Goal: Information Seeking & Learning: Learn about a topic

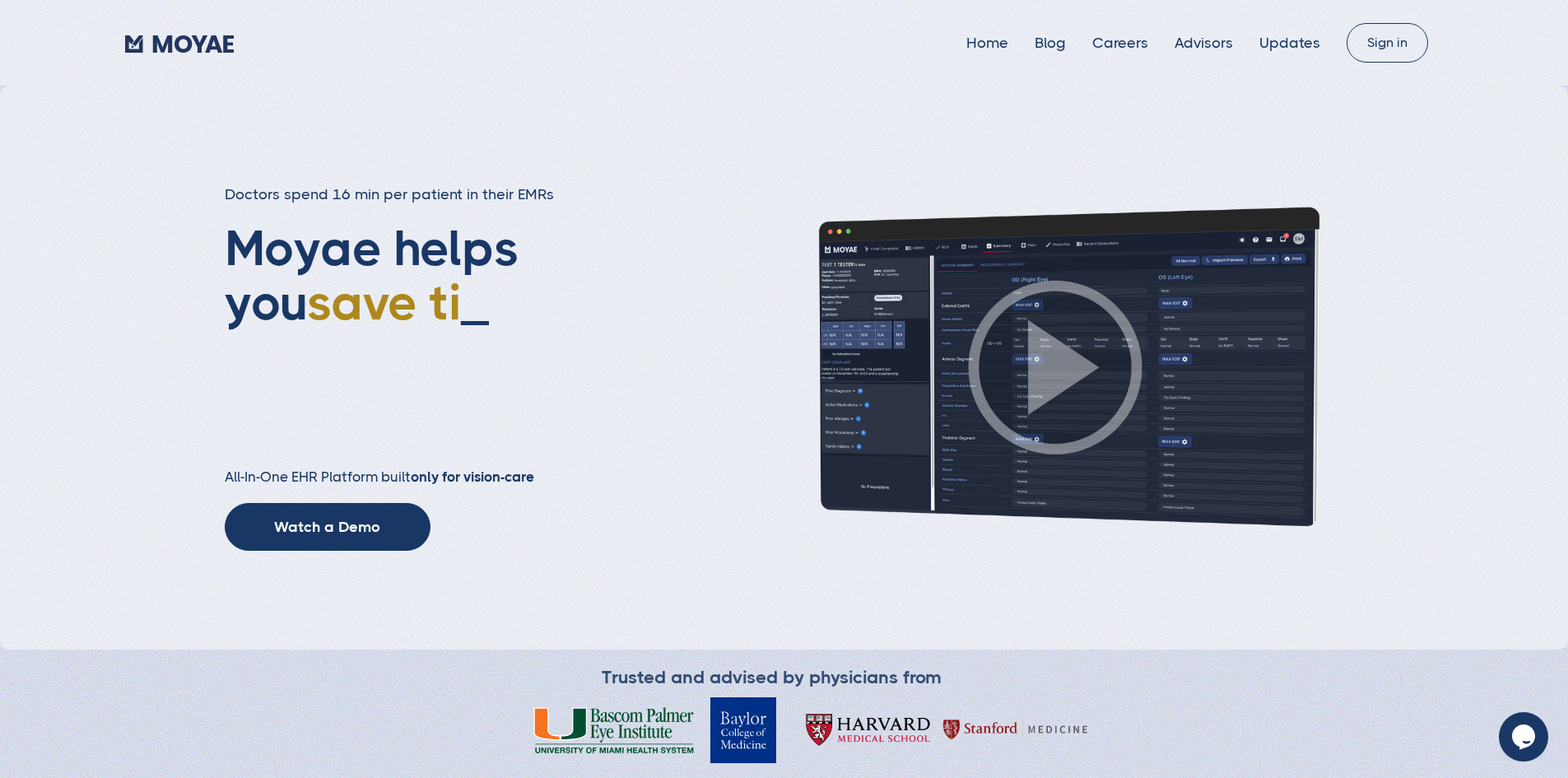
type input "Subscribe"
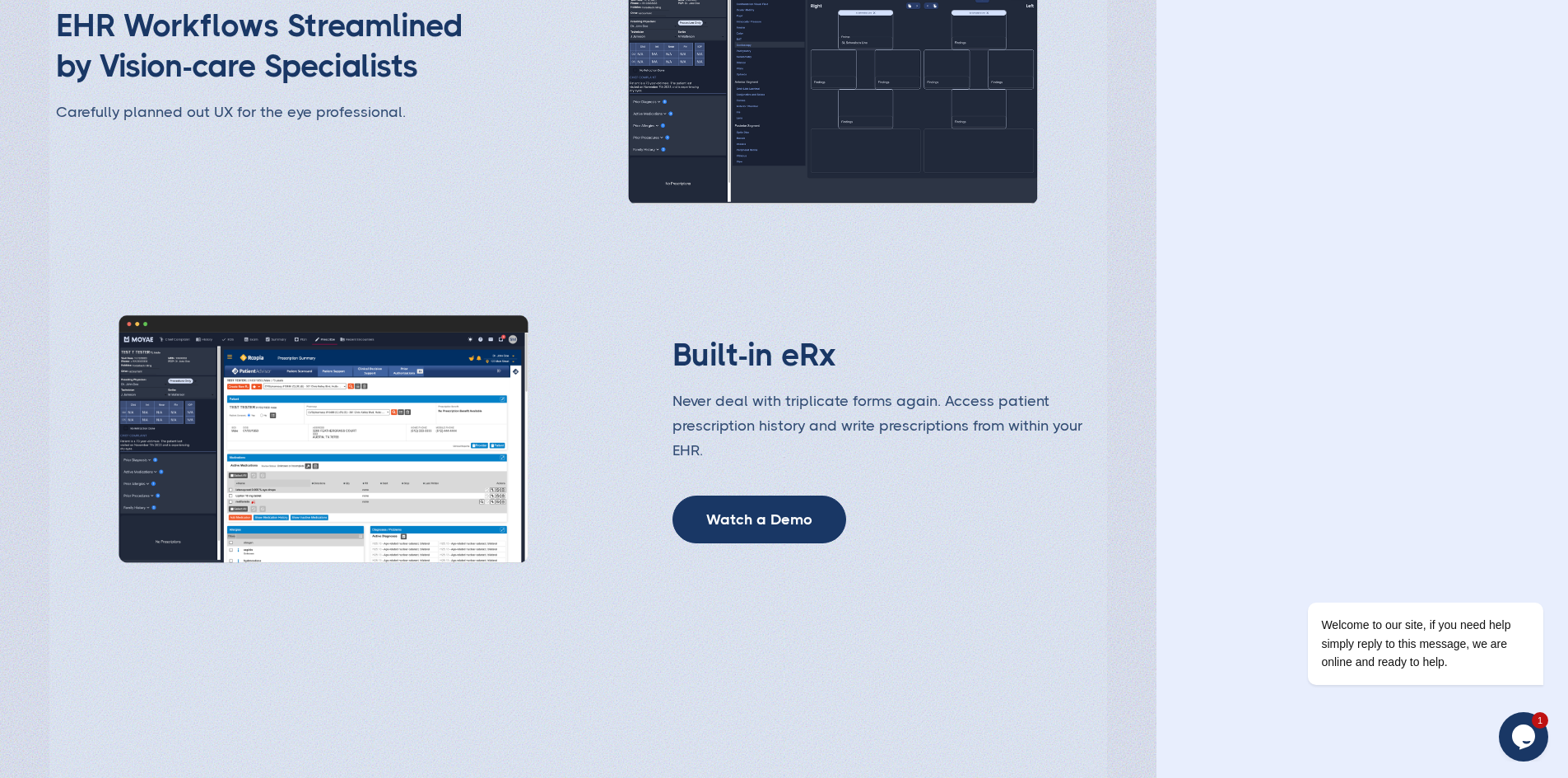
scroll to position [2553, 0]
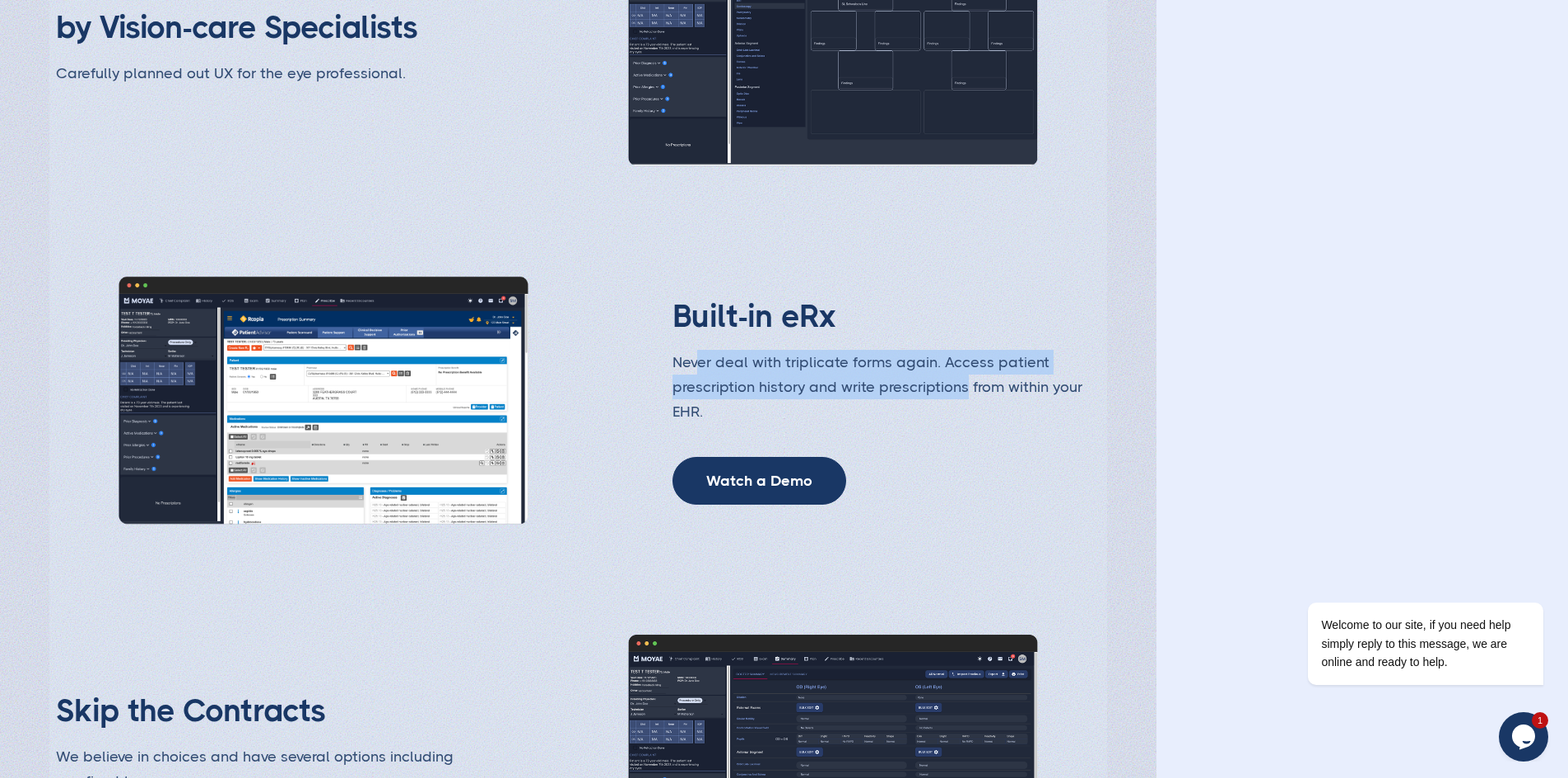
drag, startPoint x: 712, startPoint y: 480, endPoint x: 975, endPoint y: 514, distance: 265.2
click at [975, 424] on p "Never deal with triplicate forms again. Access patient prescription history and…" at bounding box center [886, 387] width 429 height 74
drag, startPoint x: 909, startPoint y: 536, endPoint x: 722, endPoint y: 515, distance: 188.2
click at [722, 424] on p "Never deal with triplicate forms again. Access patient prescription history and…" at bounding box center [886, 387] width 429 height 74
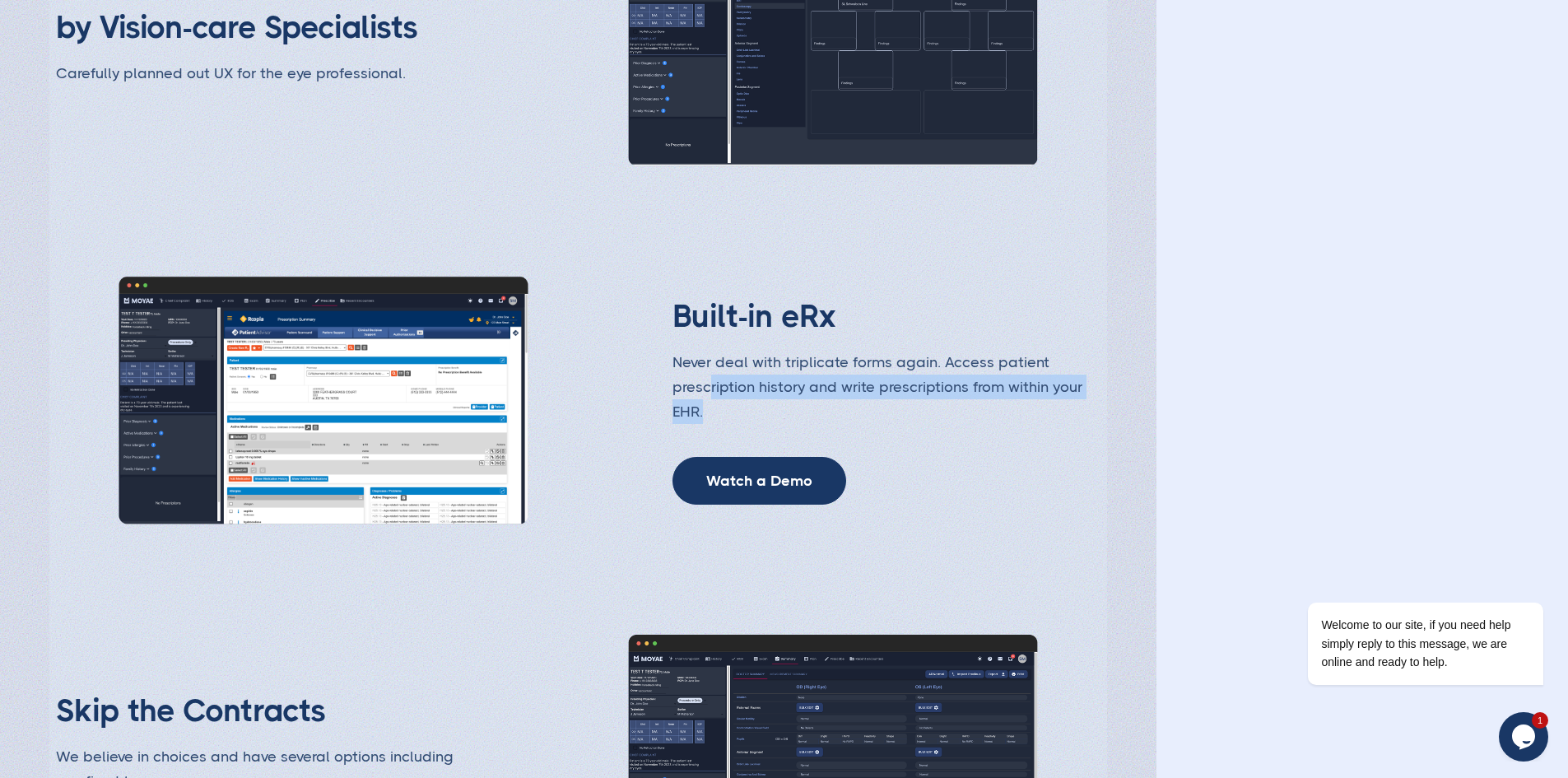
click at [722, 424] on p "Never deal with triplicate forms again. Access patient prescription history and…" at bounding box center [886, 387] width 429 height 74
drag, startPoint x: 699, startPoint y: 492, endPoint x: 907, endPoint y: 535, distance: 212.4
click at [907, 424] on p "Never deal with triplicate forms again. Access patient prescription history and…" at bounding box center [886, 387] width 429 height 74
click at [356, 483] on img at bounding box center [323, 400] width 454 height 256
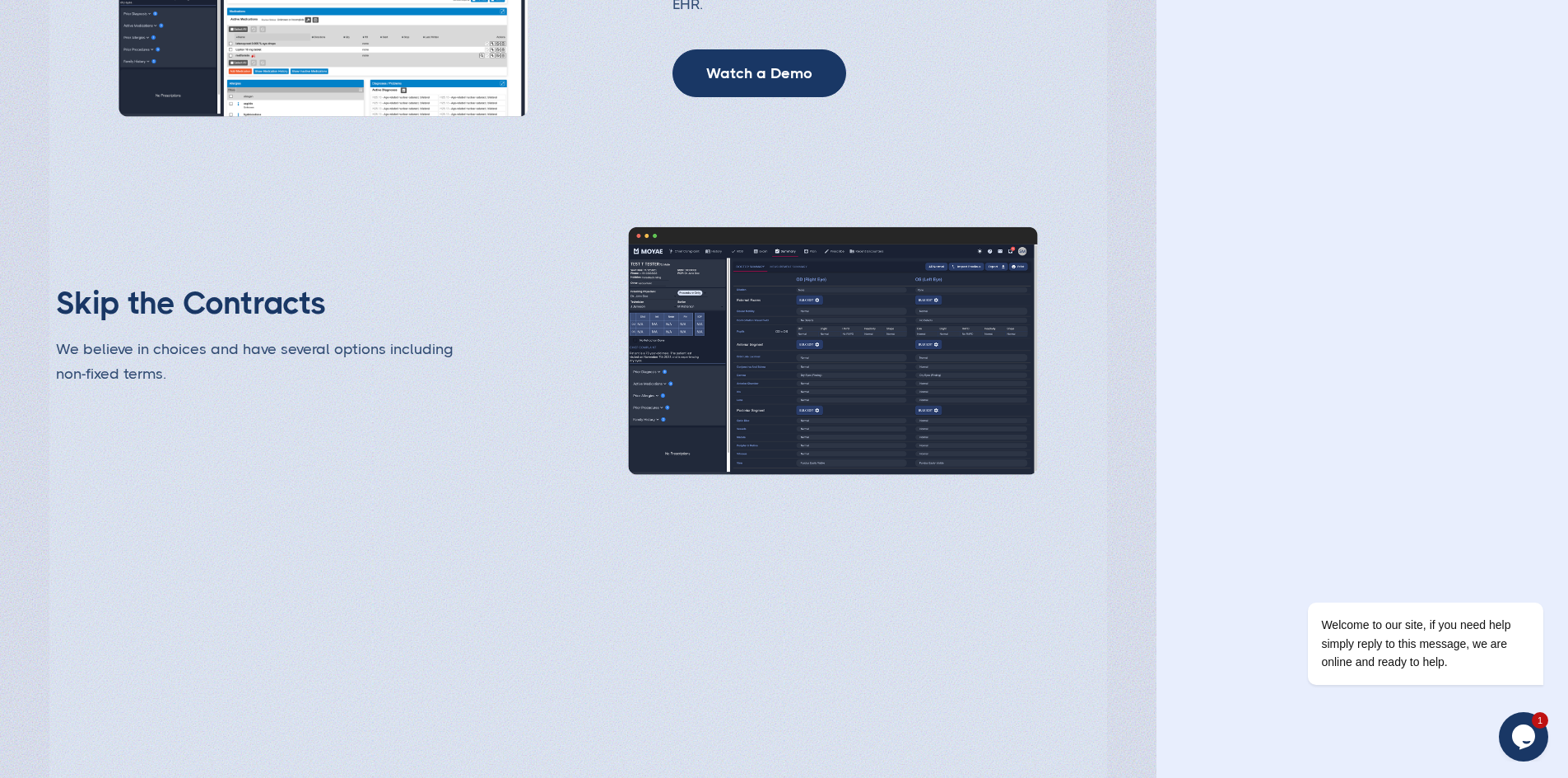
scroll to position [2965, 0]
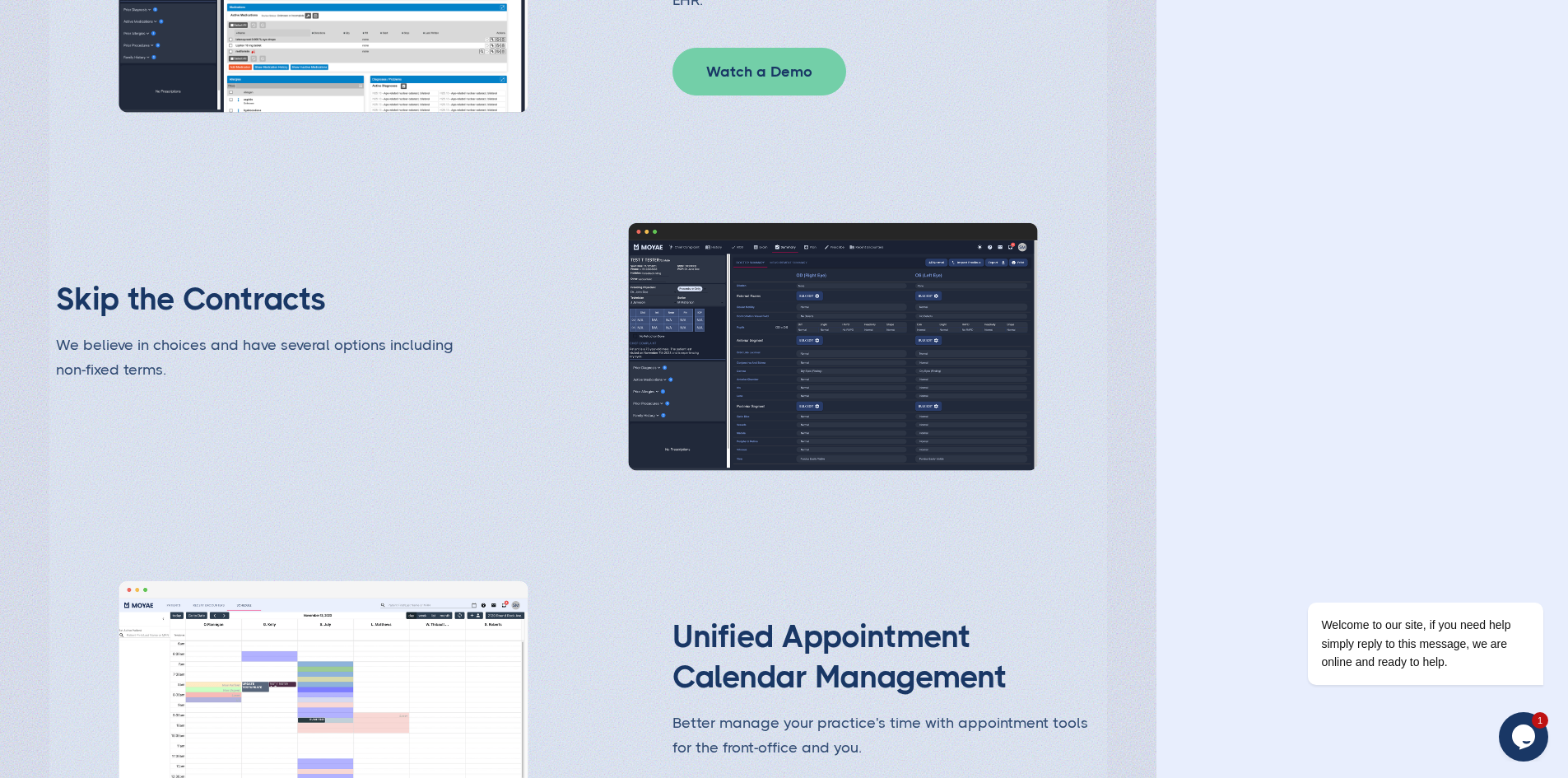
click at [842, 95] on link "Watch a Demo" at bounding box center [759, 72] width 174 height 48
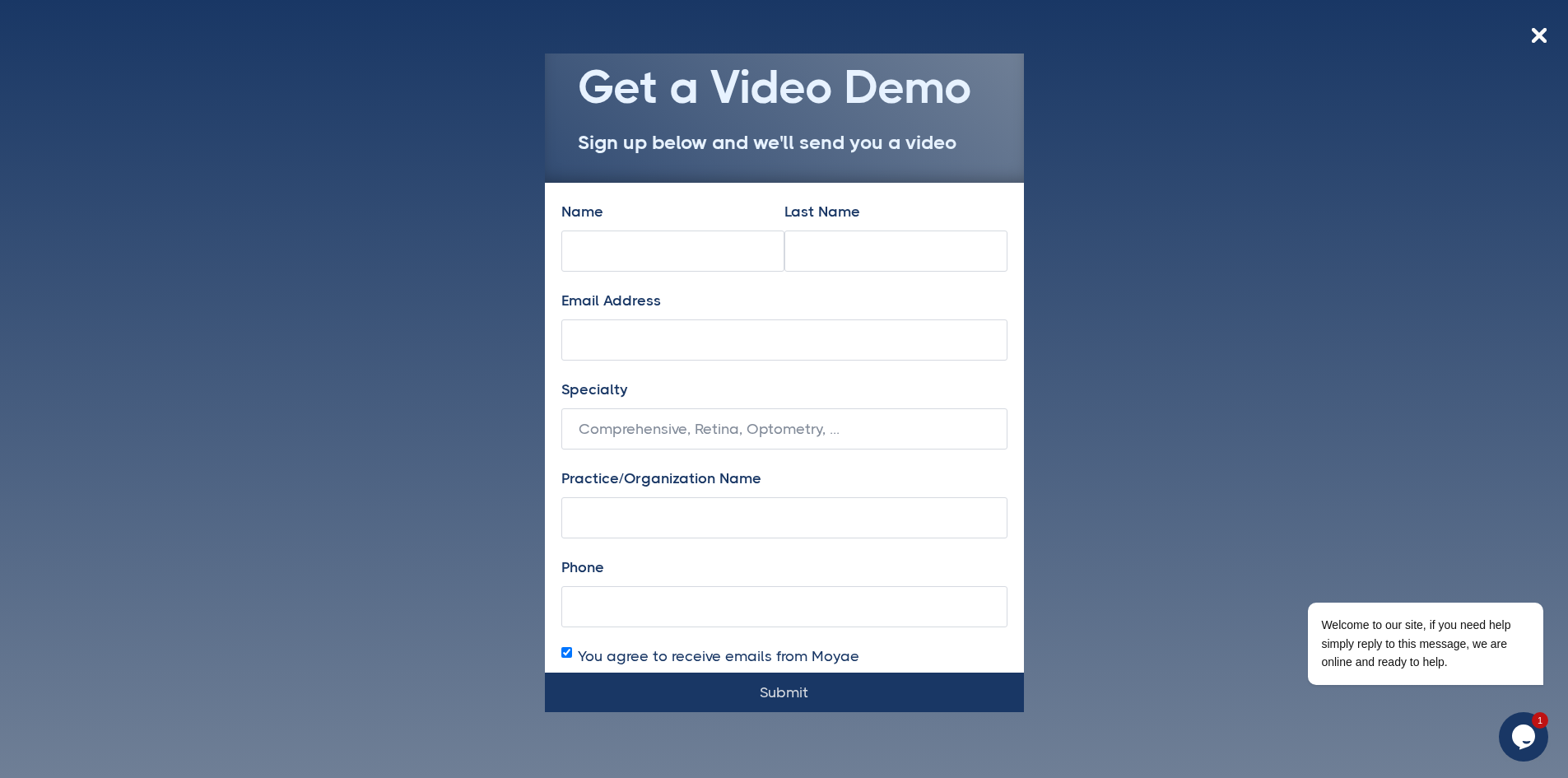
click at [396, 335] on div "Get a Video Demo Sign up below and we'll send you a video Name Last Name Email …" at bounding box center [784, 389] width 1568 height 778
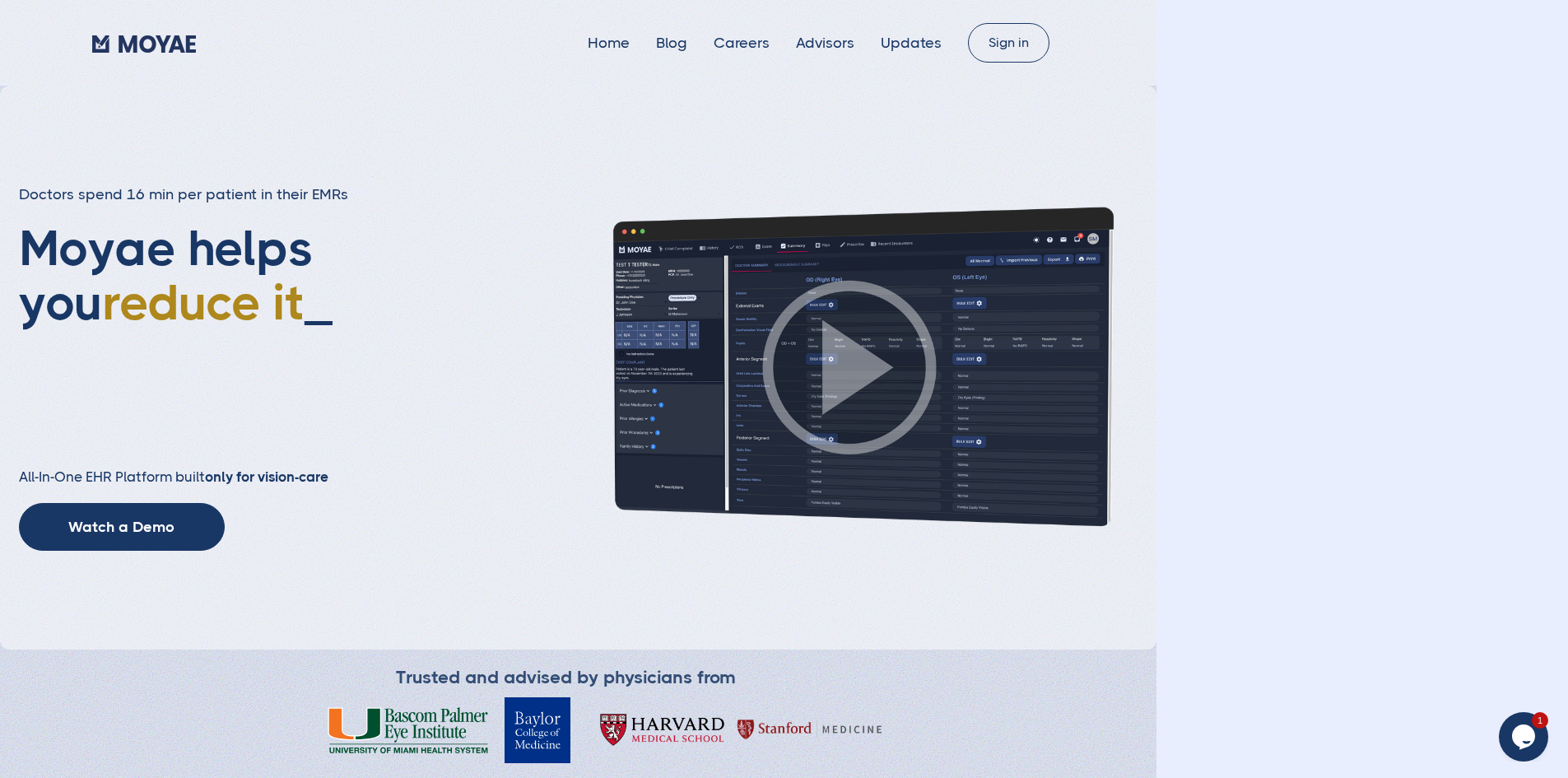
type input "Subscribe"
